Goal: Task Accomplishment & Management: Manage account settings

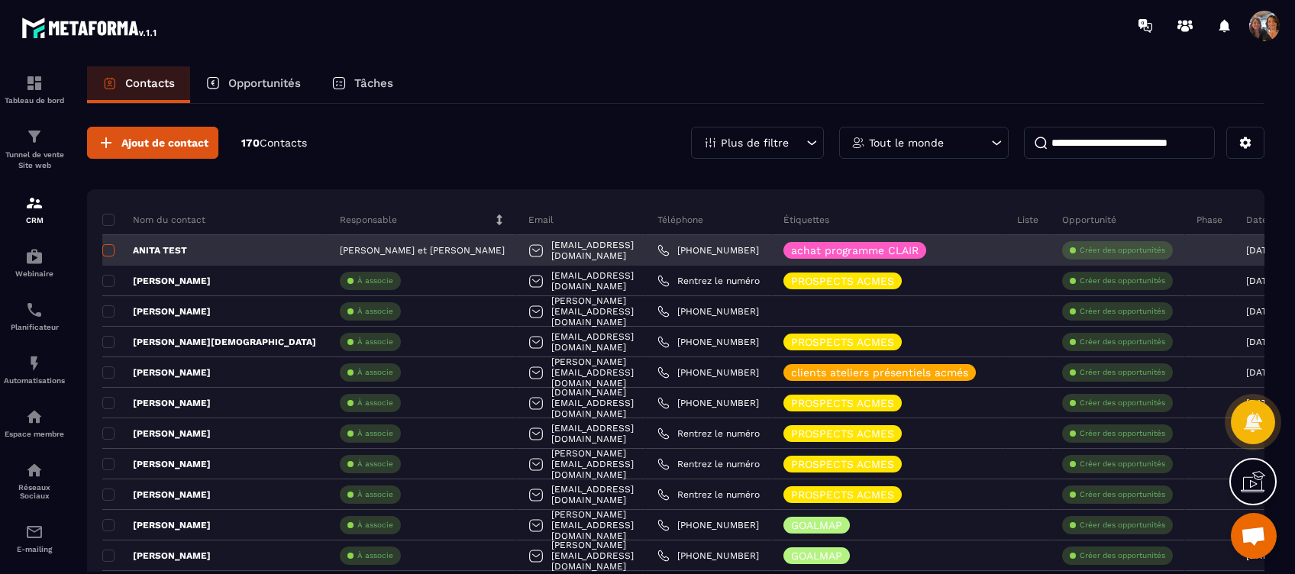
click at [113, 250] on span at bounding box center [108, 250] width 12 height 12
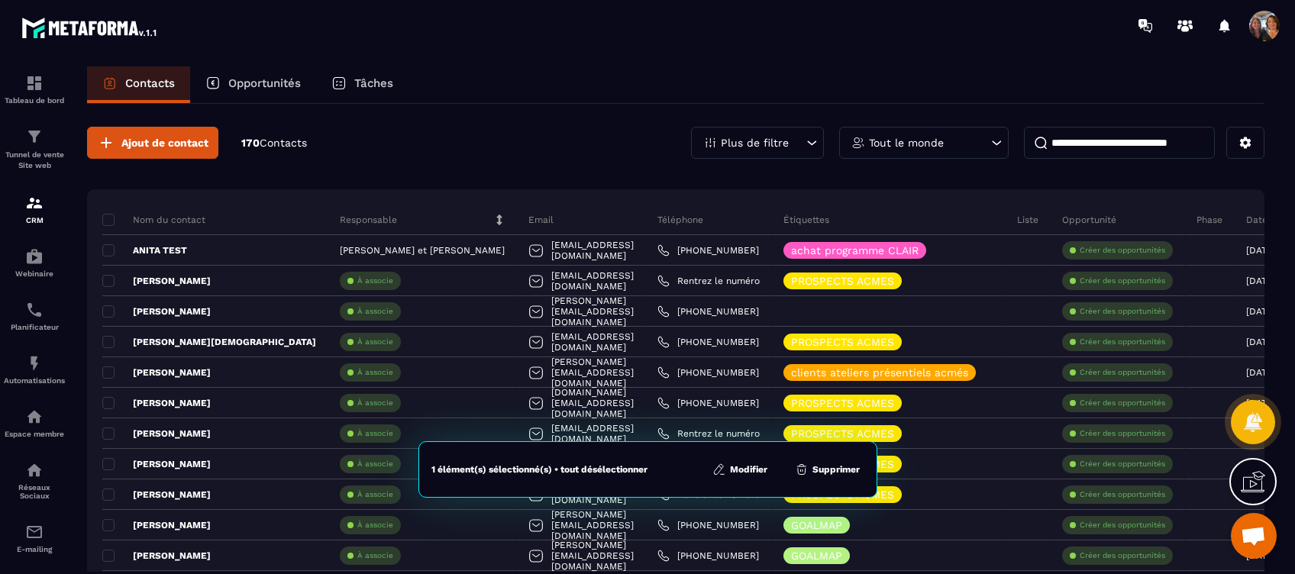
click at [837, 468] on button "Supprimer" at bounding box center [827, 469] width 74 height 15
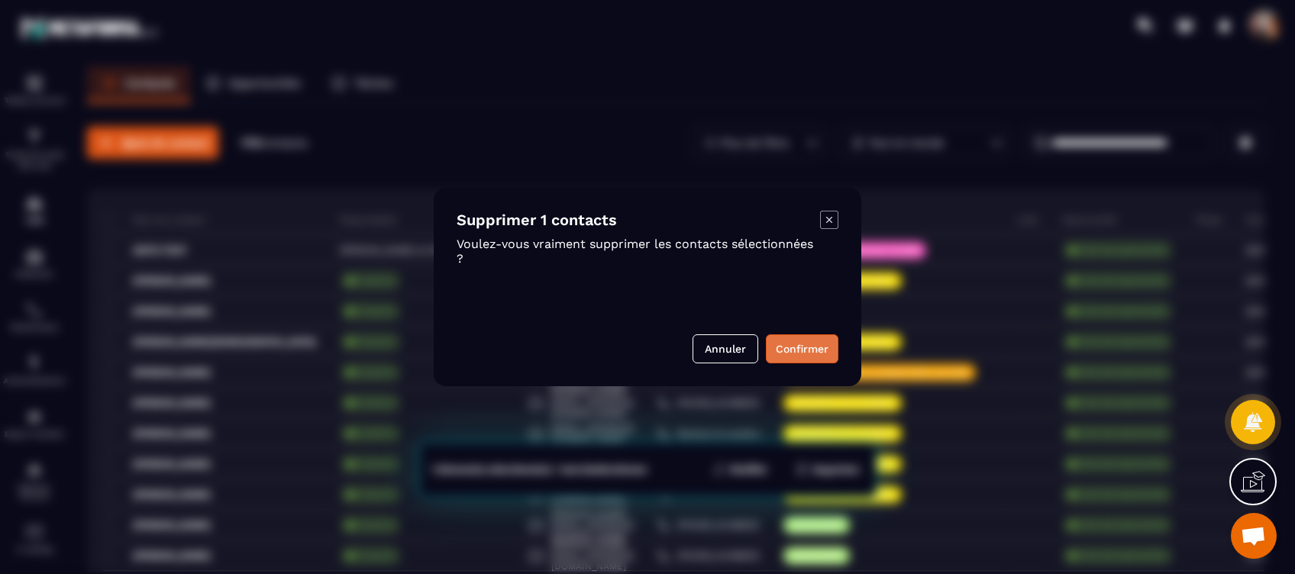
click at [787, 347] on button "Confirmer" at bounding box center [802, 348] width 73 height 29
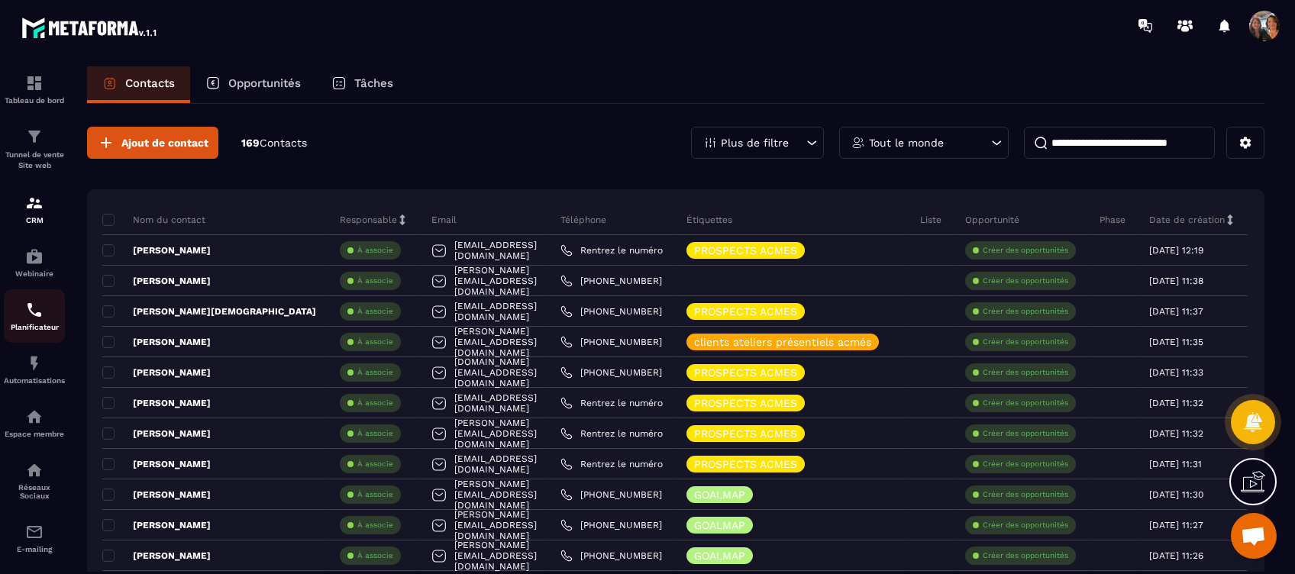
click at [44, 326] on p "Planificateur" at bounding box center [34, 327] width 61 height 8
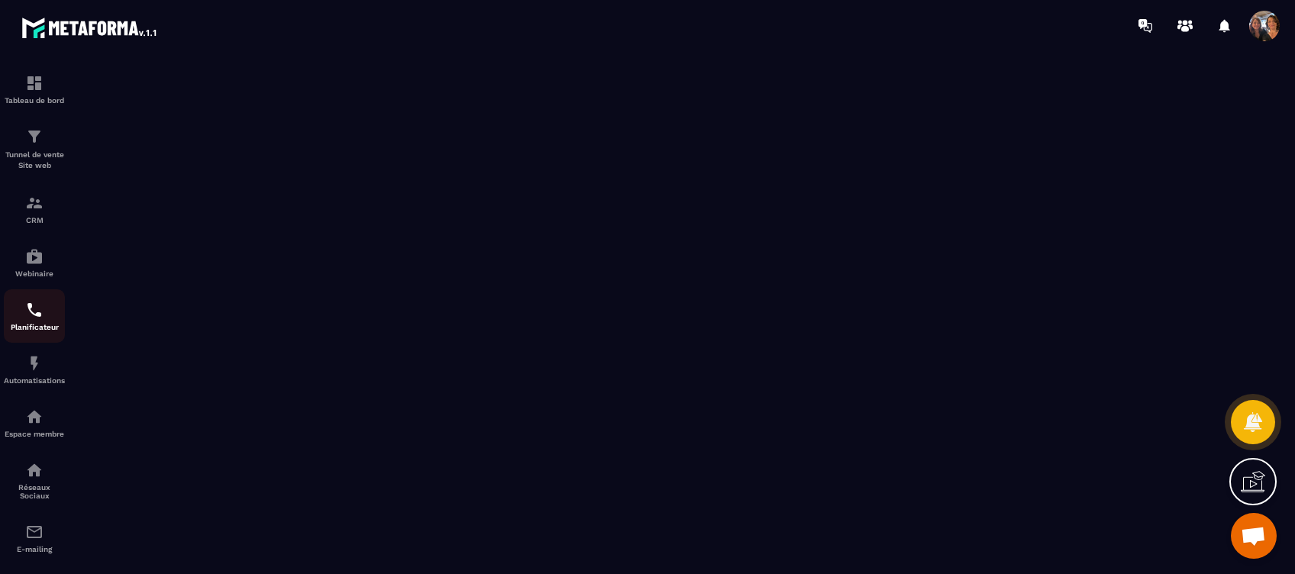
click at [30, 315] on img at bounding box center [34, 310] width 18 height 18
click at [31, 198] on img at bounding box center [34, 203] width 18 height 18
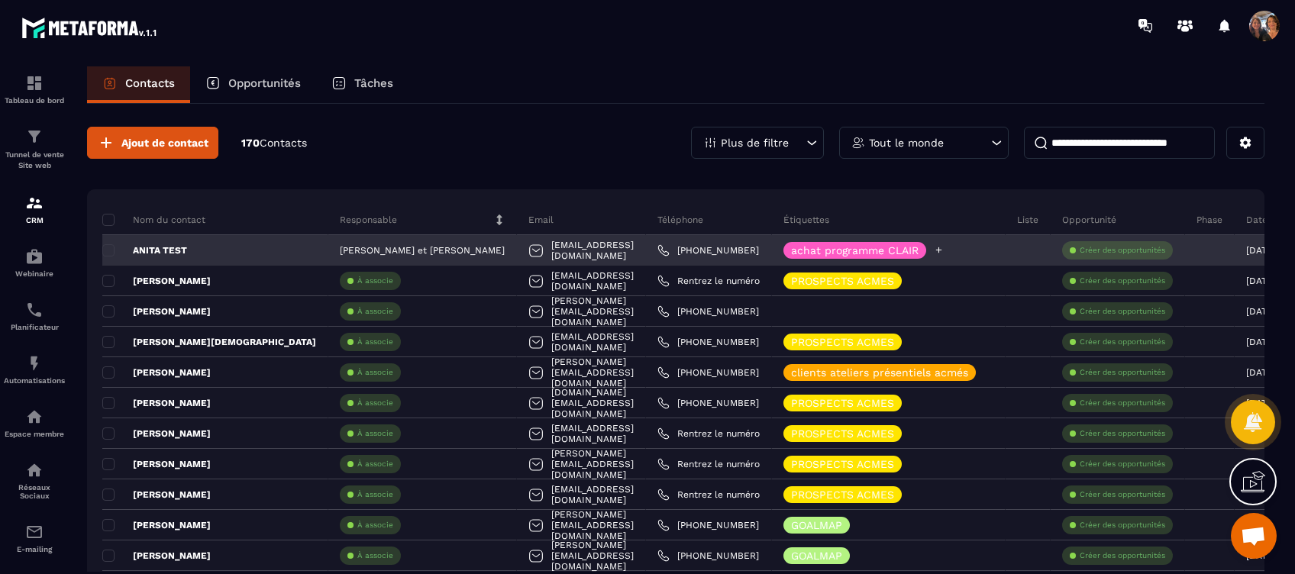
click at [942, 250] on icon at bounding box center [939, 250] width 6 height 6
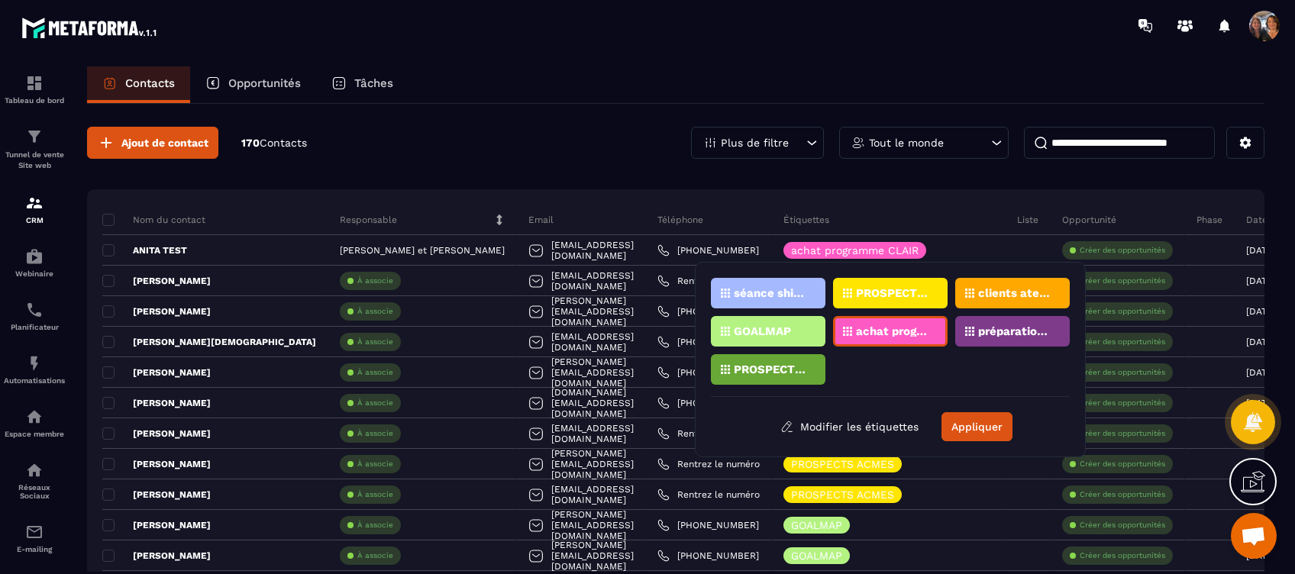
click at [763, 364] on p "PROSPECTS PROGRAMME CLAIR" at bounding box center [771, 369] width 74 height 11
click at [766, 360] on div "PROSPECTS PROGRAMME CLAIR" at bounding box center [768, 369] width 115 height 31
click at [747, 361] on div "PROSPECTS PROGRAMME CLAIR" at bounding box center [768, 369] width 115 height 31
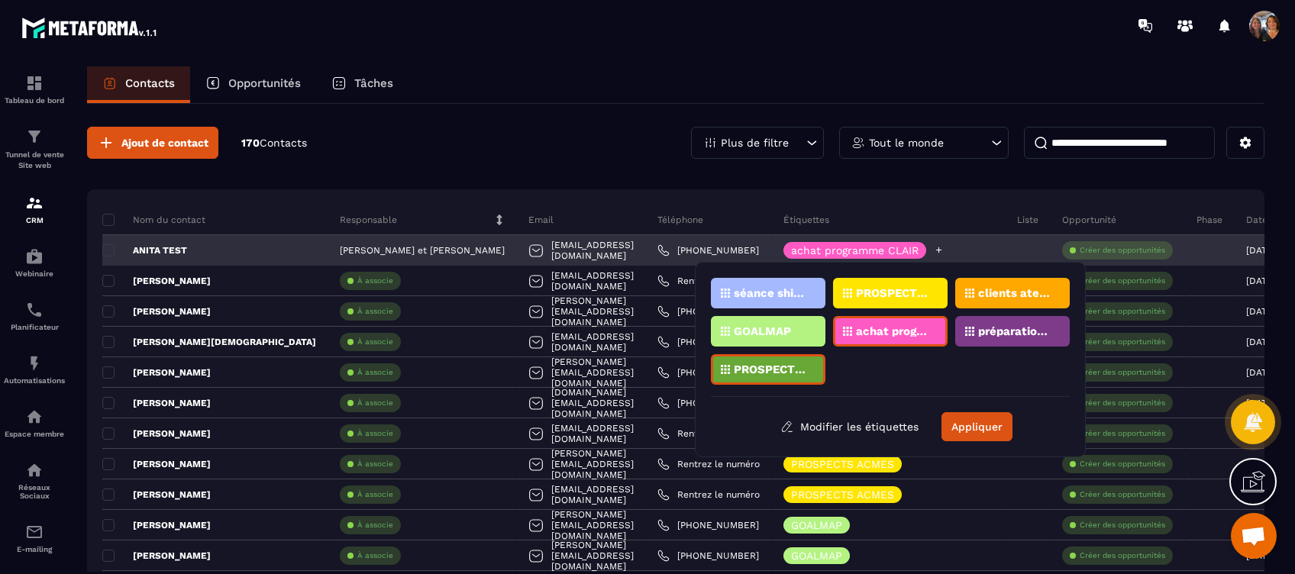
click at [944, 250] on icon at bounding box center [939, 250] width 10 height 10
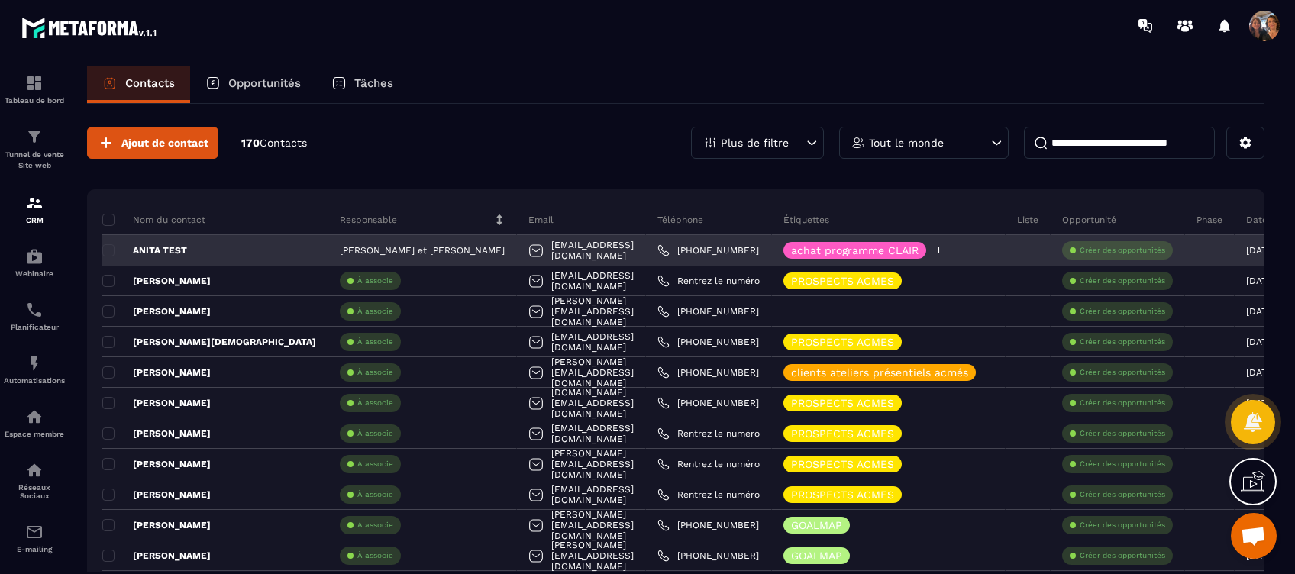
click at [944, 245] on icon at bounding box center [939, 250] width 10 height 10
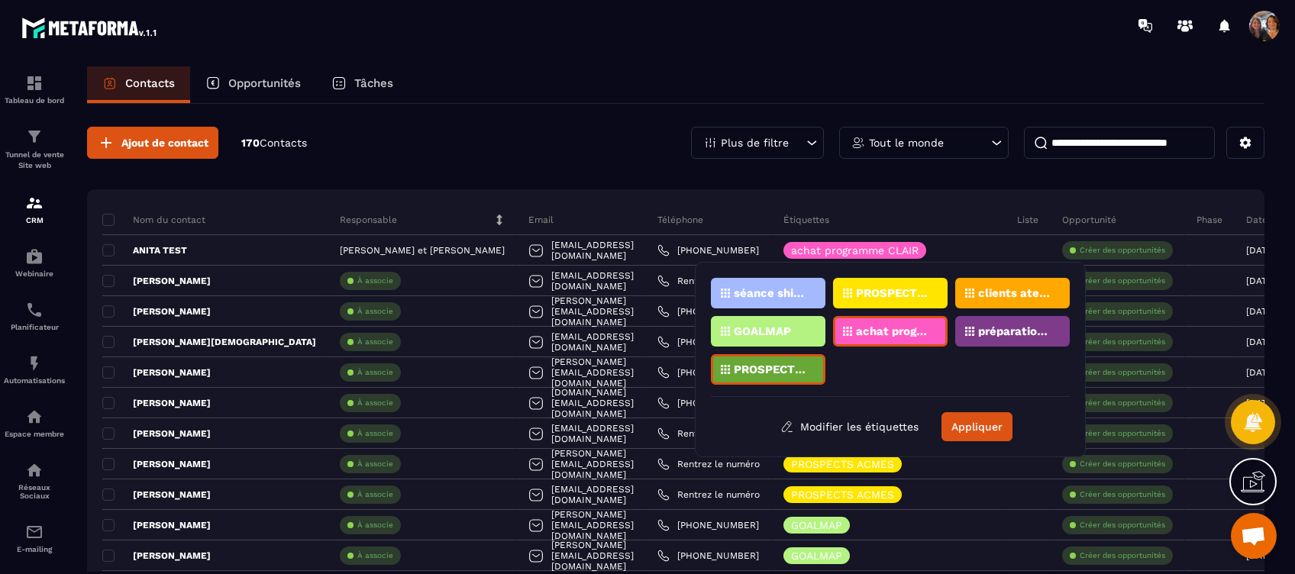
click at [739, 365] on p "PROSPECTS PROGRAMME CLAIR" at bounding box center [771, 369] width 74 height 11
click at [755, 331] on p "GOALMAP" at bounding box center [762, 331] width 57 height 11
click at [757, 292] on p "séance shiatsu-sophro" at bounding box center [771, 293] width 74 height 11
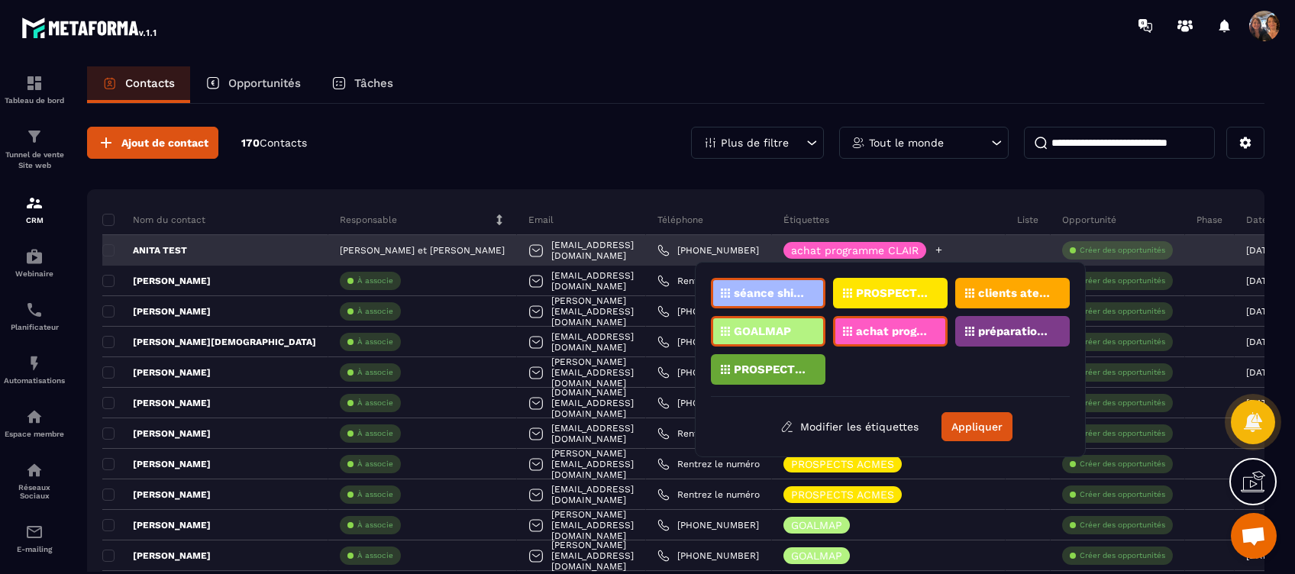
click at [913, 250] on p "achat programme CLAIR" at bounding box center [854, 250] width 127 height 11
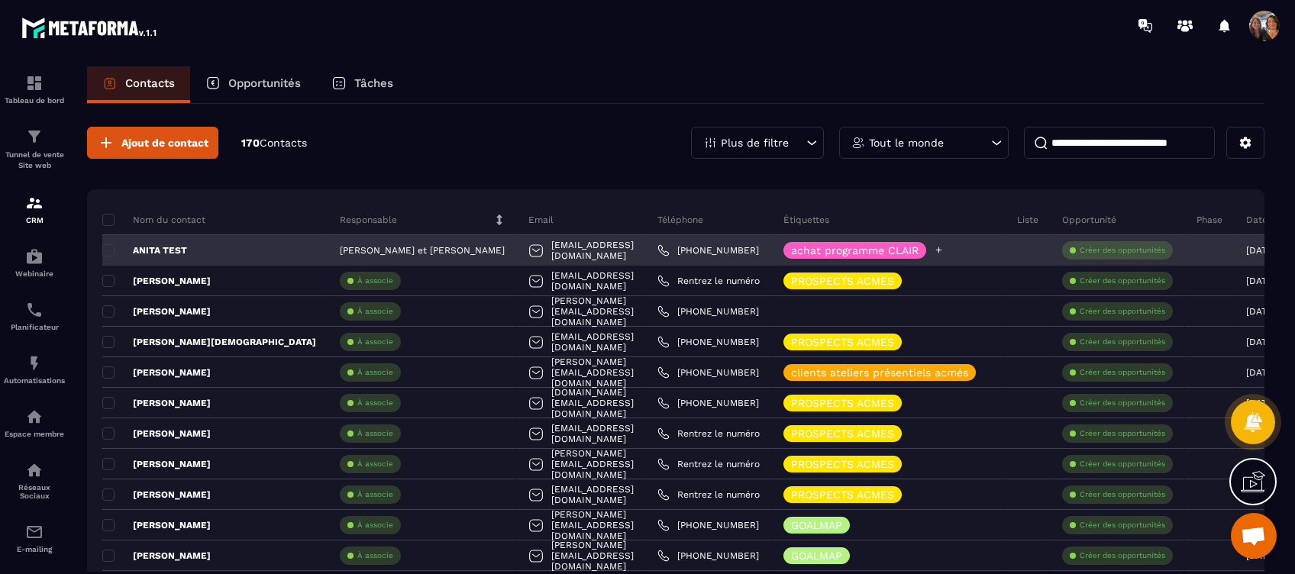
click at [886, 253] on p "achat programme CLAIR" at bounding box center [854, 250] width 127 height 11
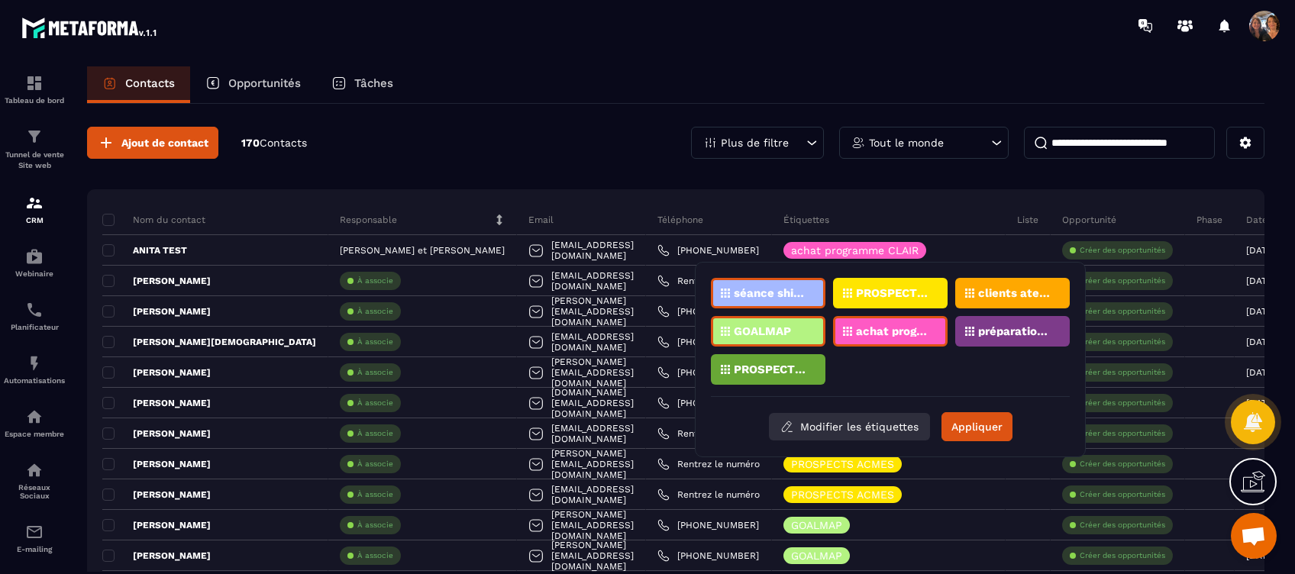
click at [862, 427] on button "Modifier les étiquettes" at bounding box center [849, 426] width 161 height 27
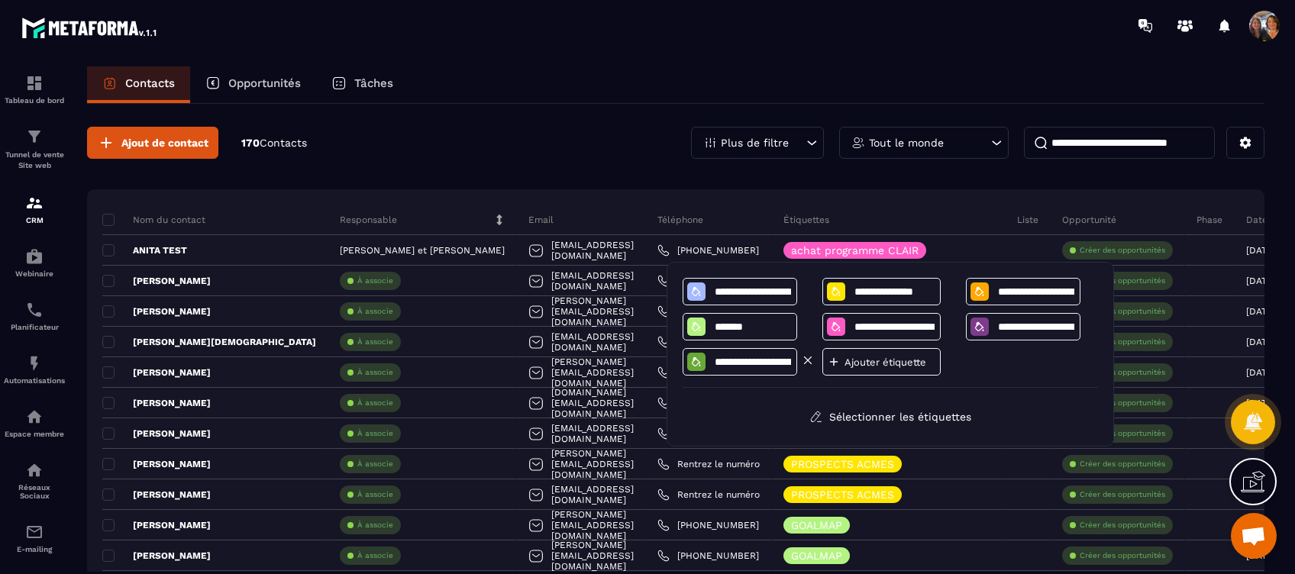
click at [745, 370] on div "**********" at bounding box center [739, 361] width 115 height 27
click at [860, 414] on button "Sélectionner les étiquettes" at bounding box center [890, 416] width 185 height 27
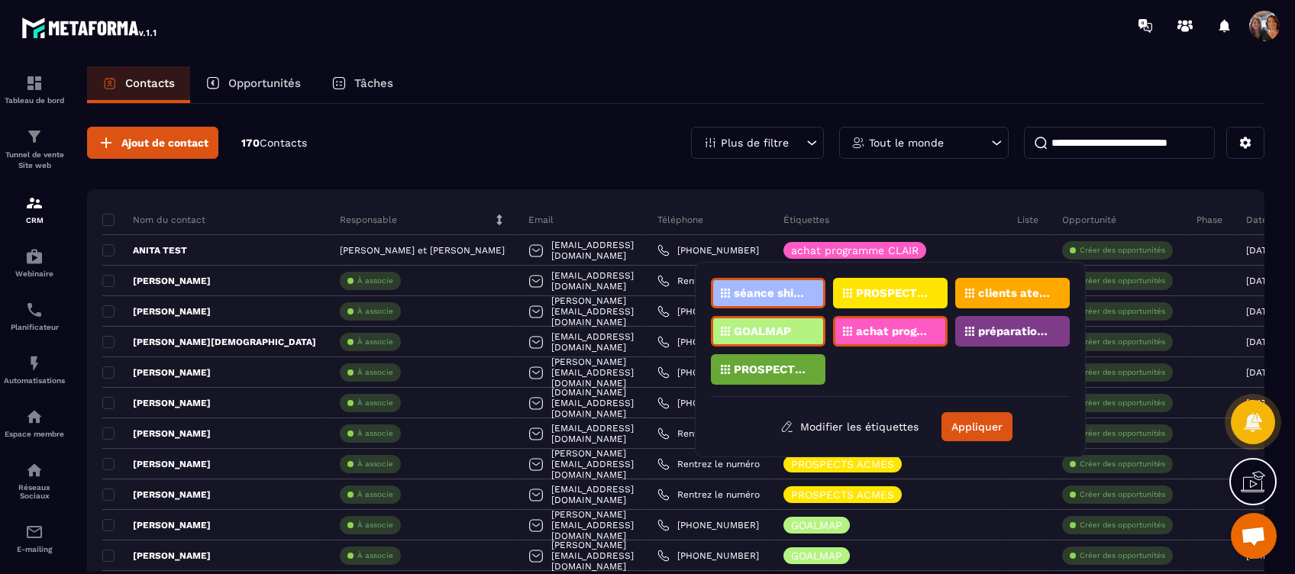
click at [788, 373] on p "PROSPECTS PROGRAMME CLAIR" at bounding box center [771, 369] width 74 height 11
click at [961, 419] on button "Appliquer" at bounding box center [976, 426] width 71 height 29
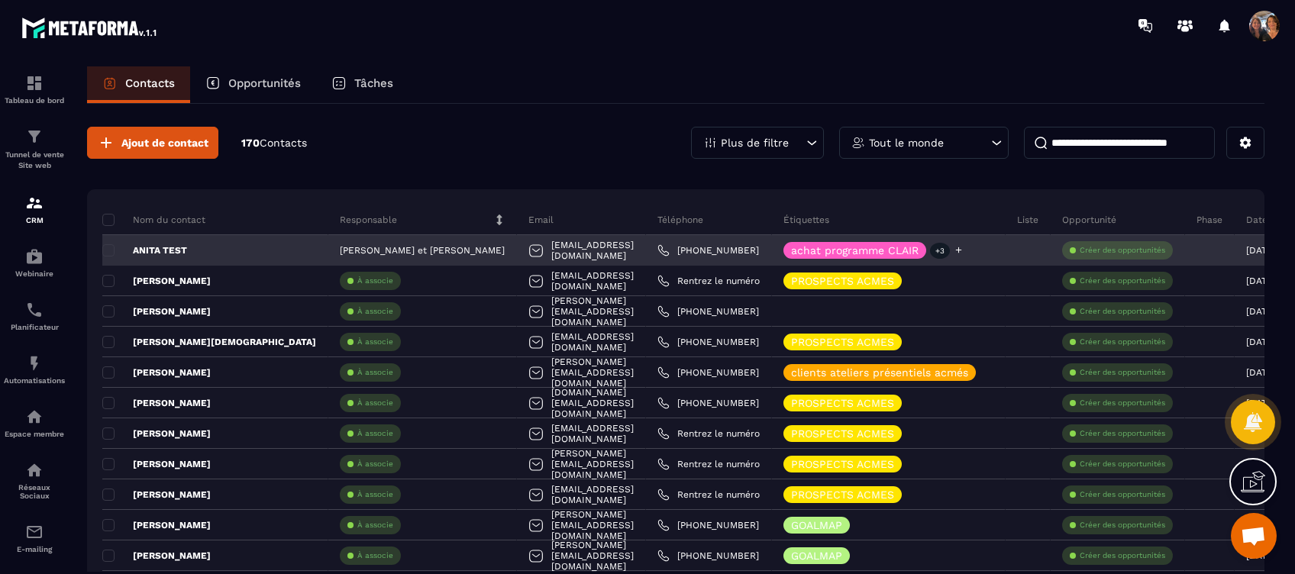
click at [918, 250] on p "achat programme CLAIR" at bounding box center [854, 250] width 127 height 11
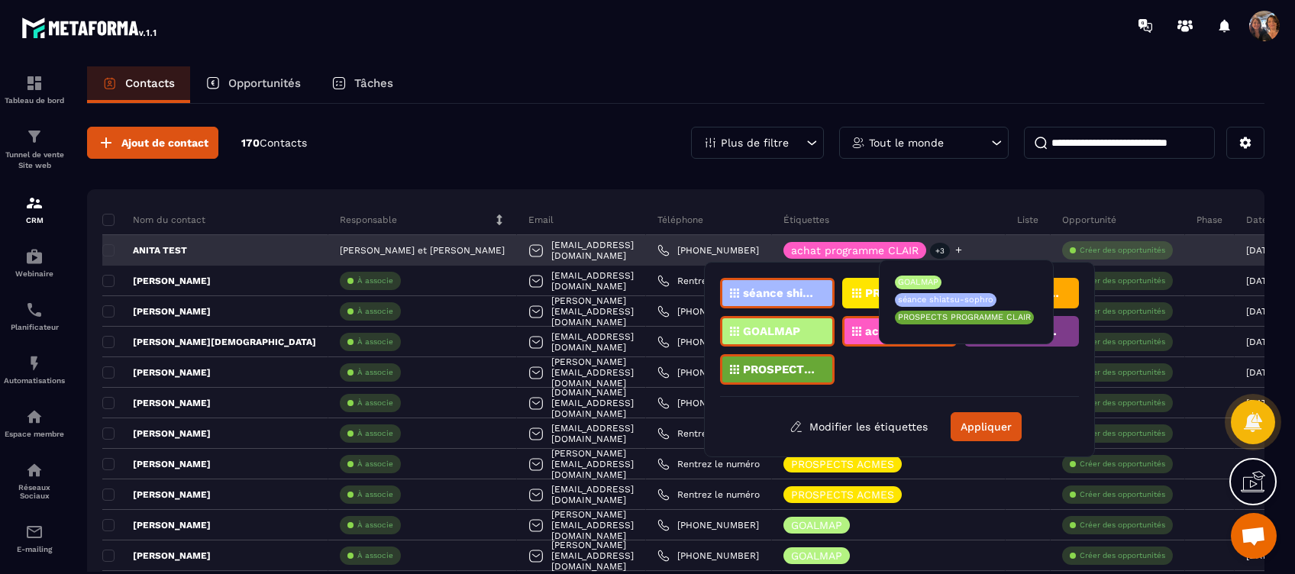
click at [950, 249] on p "+3" at bounding box center [940, 251] width 20 height 16
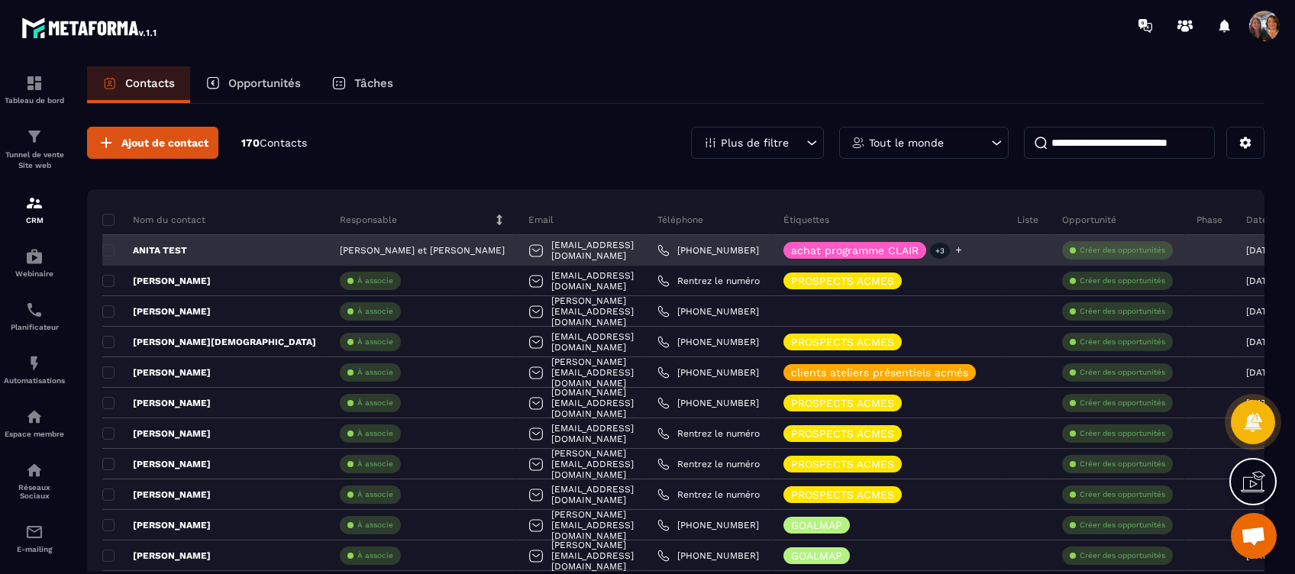
click at [910, 242] on div "achat programme CLAIR" at bounding box center [854, 250] width 143 height 17
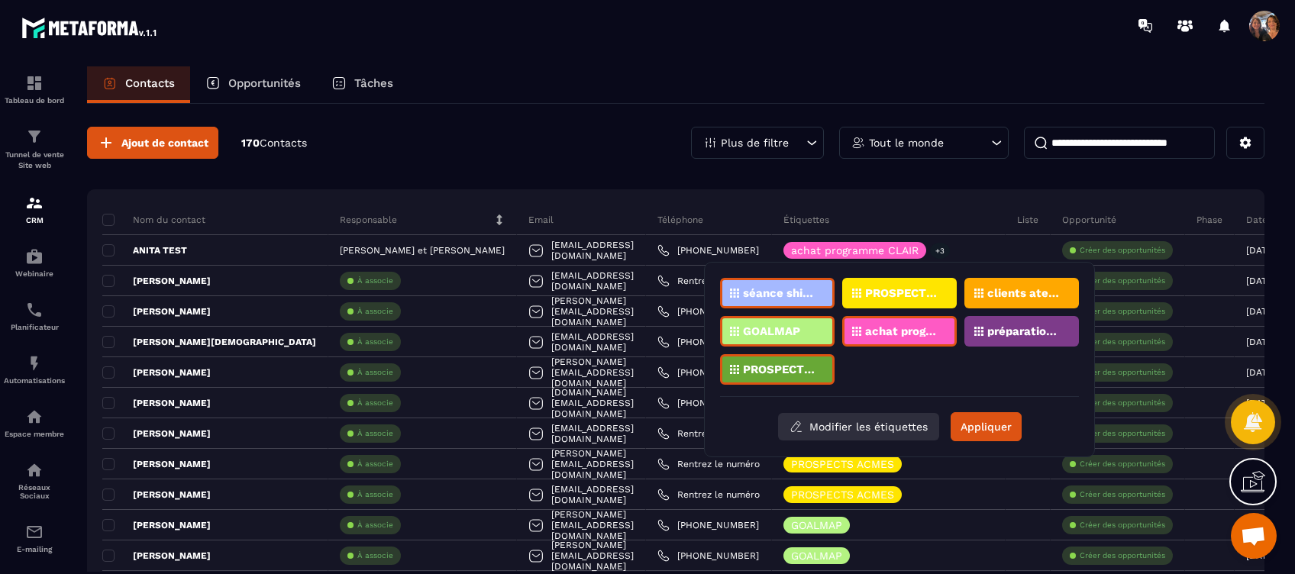
click at [867, 428] on button "Modifier les étiquettes" at bounding box center [858, 426] width 161 height 27
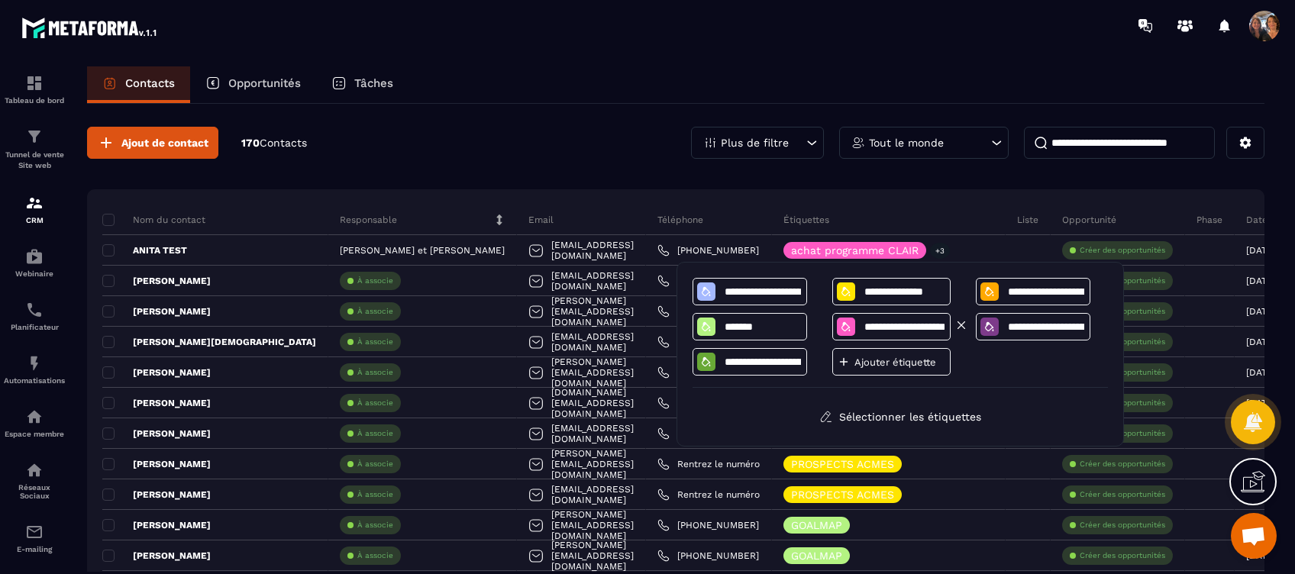
click at [957, 324] on icon at bounding box center [961, 325] width 14 height 14
click at [959, 287] on icon at bounding box center [961, 290] width 14 height 14
click at [817, 358] on icon at bounding box center [818, 360] width 14 height 14
type input "*******"
type input "**********"
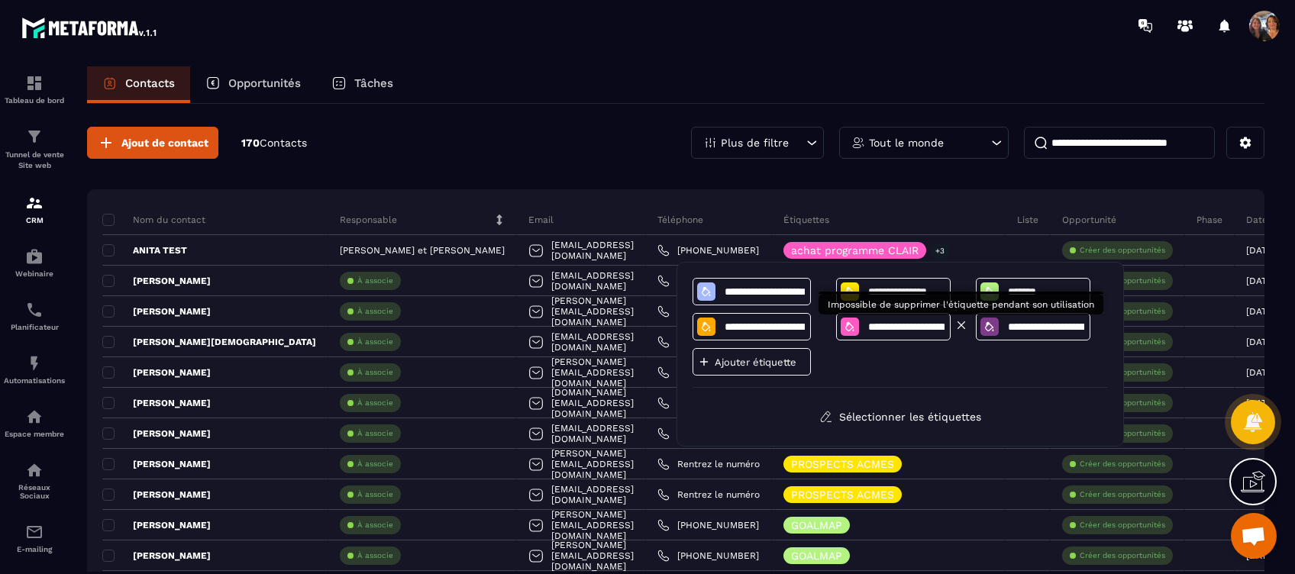
click at [958, 322] on icon at bounding box center [961, 325] width 7 height 7
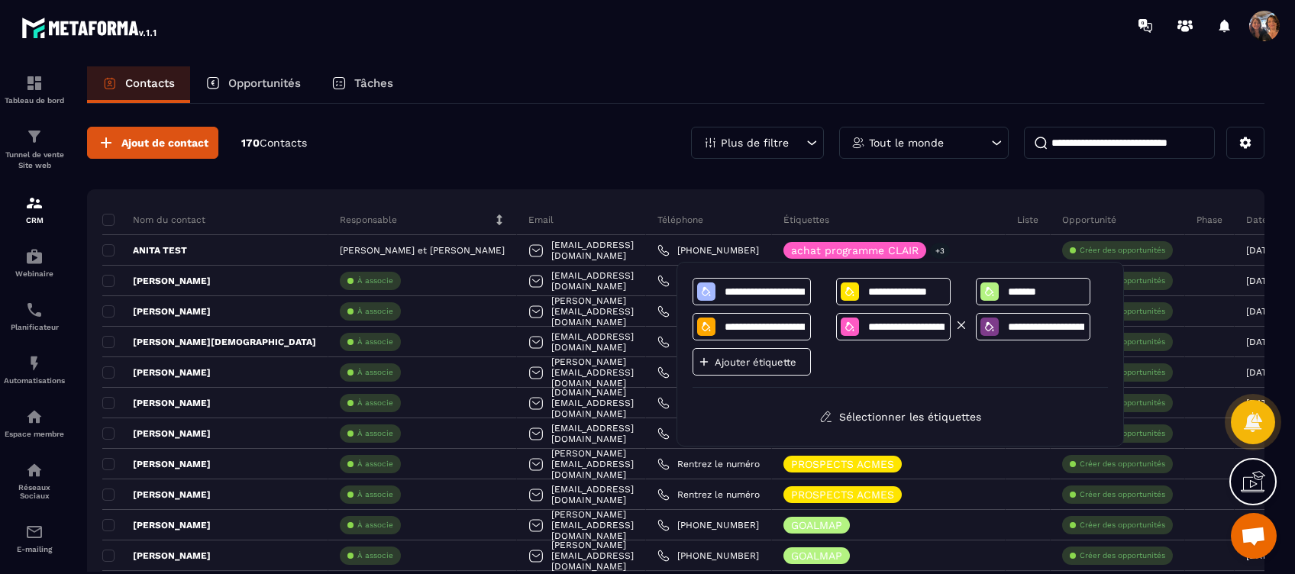
click at [960, 322] on icon at bounding box center [961, 325] width 14 height 14
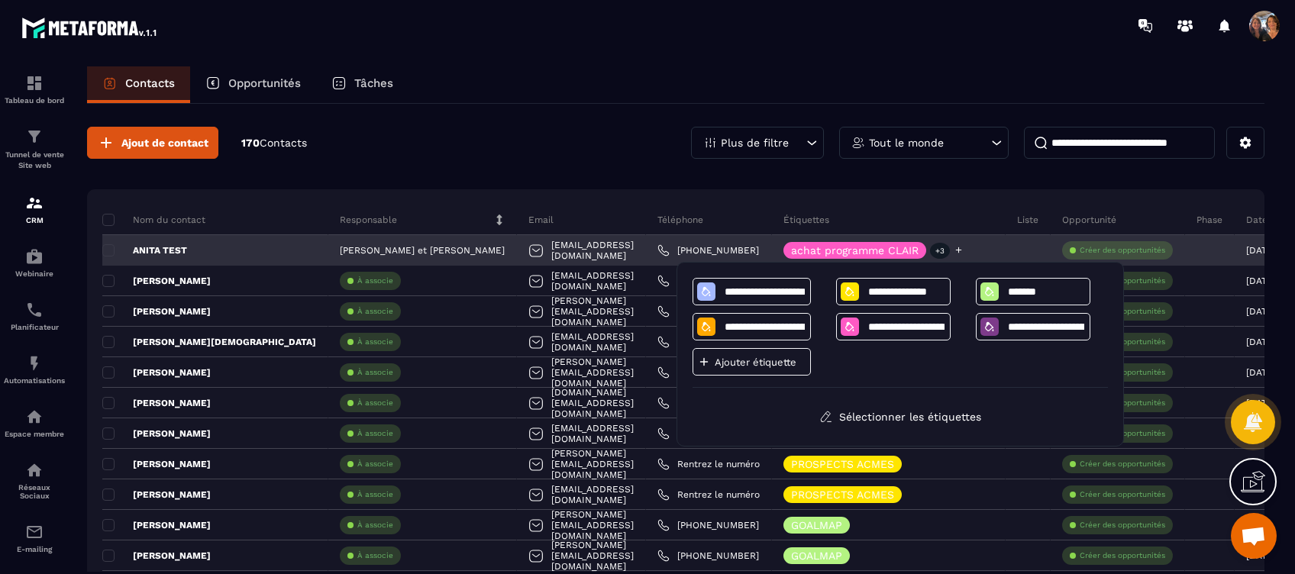
click at [1005, 253] on div "achat programme CLAIR +3" at bounding box center [889, 250] width 234 height 31
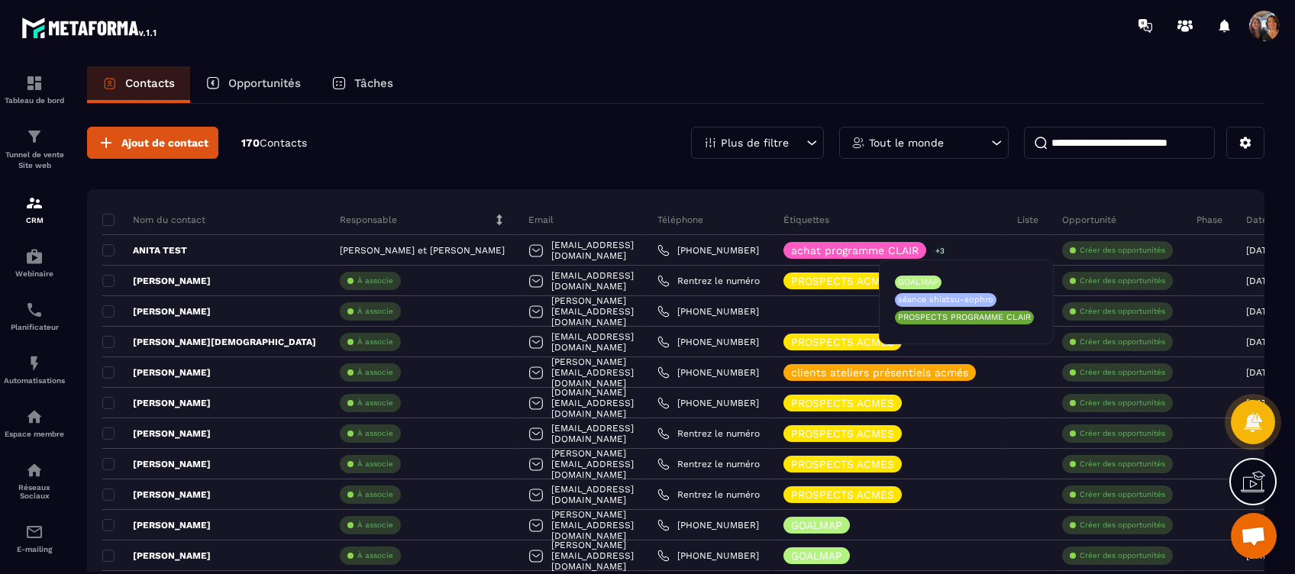
click at [916, 278] on p "GOALMAP" at bounding box center [918, 282] width 40 height 11
